Goal: Task Accomplishment & Management: Manage account settings

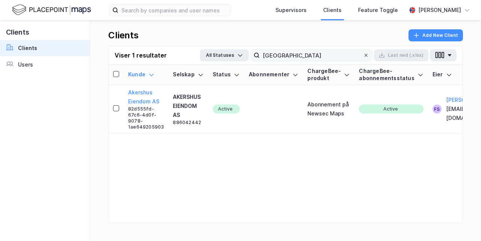
click at [368, 55] on icon at bounding box center [366, 55] width 5 height 5
click at [363, 55] on input "[GEOGRAPHIC_DATA]" at bounding box center [311, 55] width 103 height 11
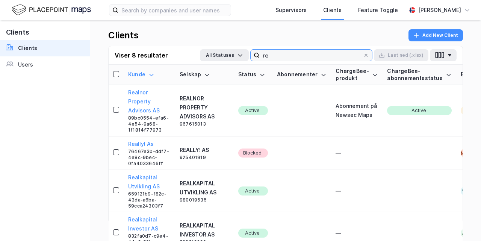
type input "r"
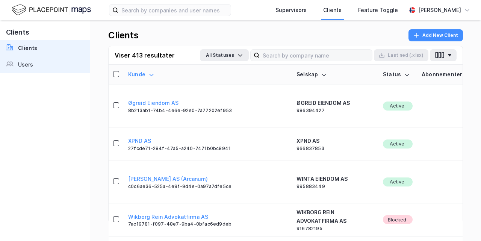
click at [35, 64] on link "Users" at bounding box center [45, 64] width 90 height 17
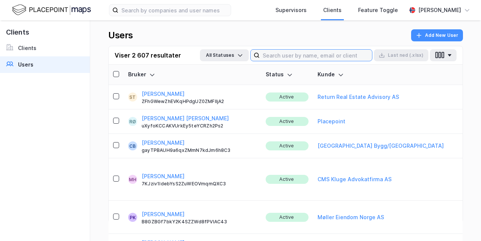
click at [337, 53] on input at bounding box center [316, 55] width 112 height 11
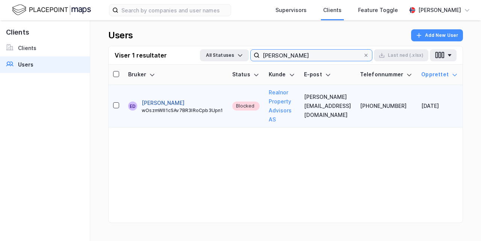
type input "[PERSON_NAME]"
click at [152, 101] on button "[PERSON_NAME]" at bounding box center [163, 103] width 43 height 9
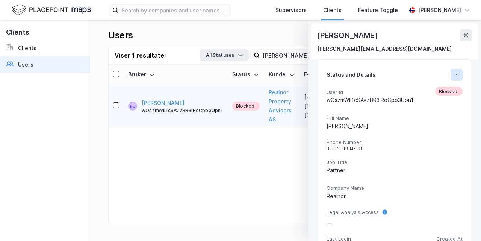
click at [451, 71] on button at bounding box center [457, 75] width 12 height 12
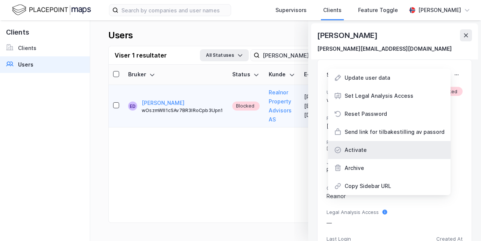
click at [381, 155] on div "Activate" at bounding box center [389, 150] width 123 height 18
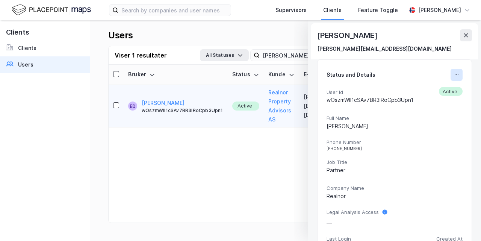
click at [451, 75] on button at bounding box center [457, 75] width 12 height 12
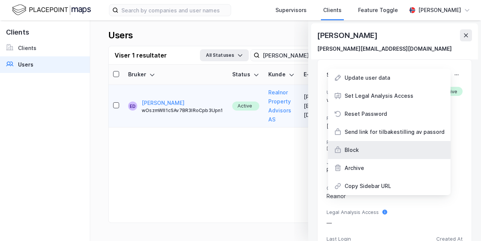
click at [357, 152] on div "Block" at bounding box center [352, 150] width 14 height 9
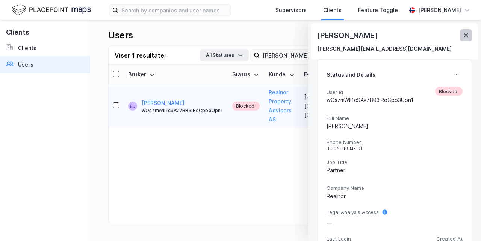
click at [466, 33] on icon at bounding box center [466, 35] width 6 height 6
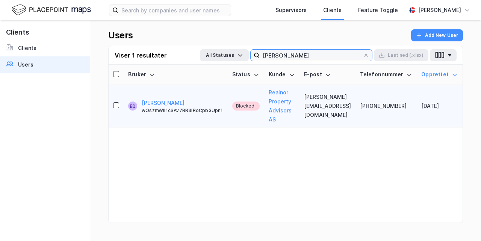
drag, startPoint x: 293, startPoint y: 55, endPoint x: 254, endPoint y: 56, distance: 39.1
click at [254, 56] on label "[PERSON_NAME]" at bounding box center [311, 55] width 122 height 12
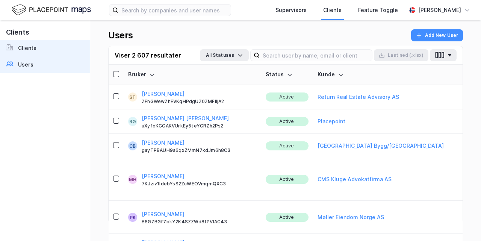
click at [19, 44] on div "Clients" at bounding box center [27, 48] width 18 height 9
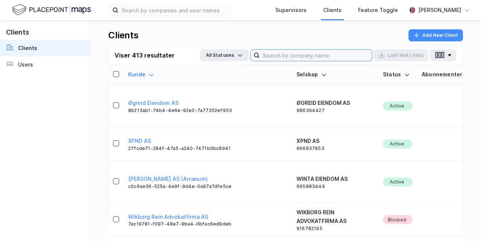
click at [312, 53] on input at bounding box center [316, 55] width 112 height 11
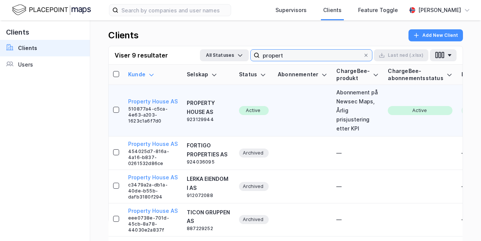
type input "propert"
click at [141, 97] on td "Property House AS 510877a4-c5ca-4e63-a203-1623c1a6f7d0" at bounding box center [153, 111] width 59 height 52
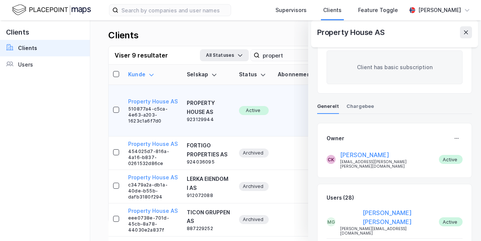
scroll to position [227, 0]
click at [473, 30] on div "Property House AS" at bounding box center [394, 33] width 167 height 27
click at [467, 32] on icon at bounding box center [466, 32] width 6 height 6
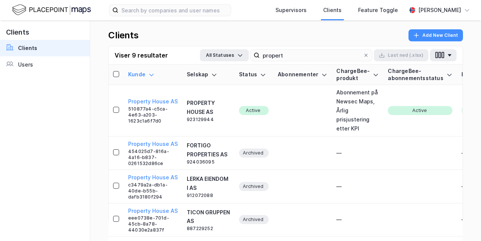
click at [64, 65] on link "Users" at bounding box center [45, 64] width 90 height 17
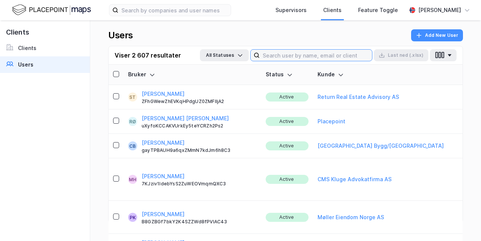
click at [358, 57] on input at bounding box center [316, 55] width 112 height 11
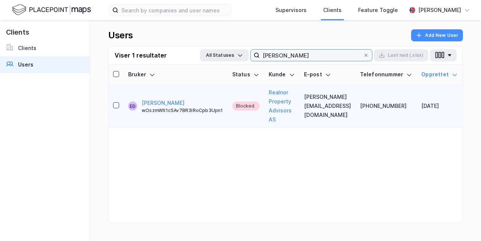
type input "[PERSON_NAME]"
click at [184, 98] on td "ED [PERSON_NAME] wOszmWII1cSAv7BR3IRoCpb3Upn1" at bounding box center [176, 106] width 104 height 42
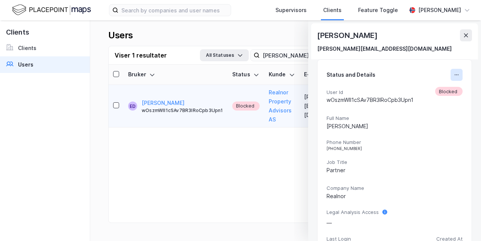
click at [454, 76] on icon at bounding box center [457, 75] width 6 height 6
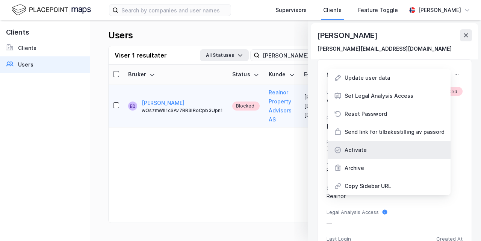
click at [371, 151] on div "Activate" at bounding box center [389, 150] width 123 height 18
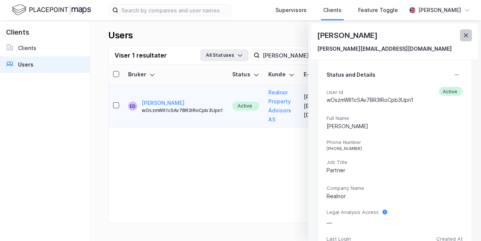
click at [465, 38] on icon at bounding box center [466, 35] width 6 height 6
